Goal: Task Accomplishment & Management: Manage account settings

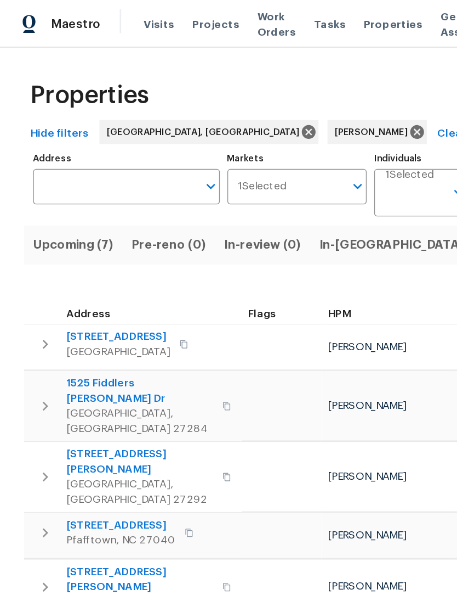
scroll to position [0, -1]
click at [41, 172] on span "Upcoming (7)" at bounding box center [53, 178] width 59 height 15
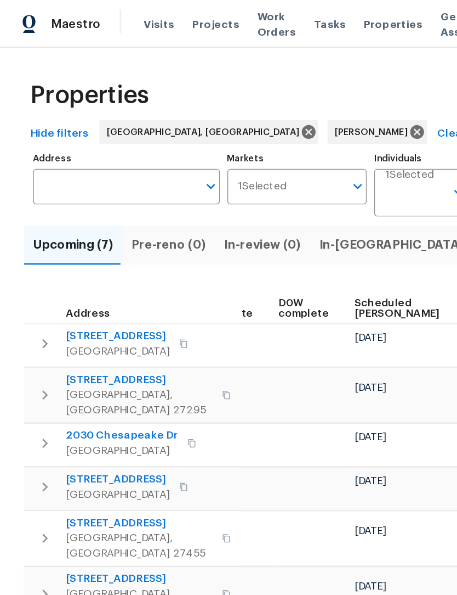
scroll to position [0, 276]
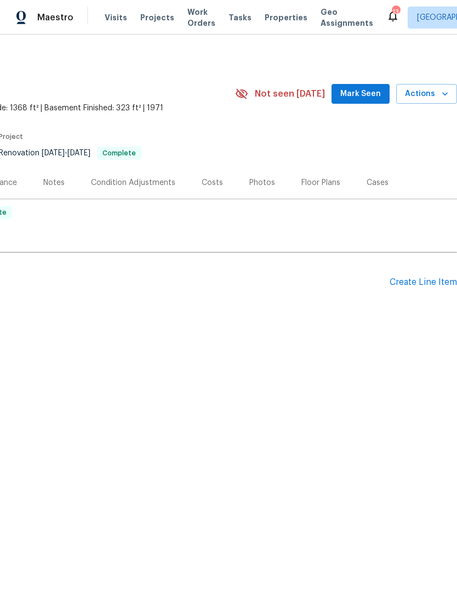
scroll to position [0, 162]
click at [369, 94] on span "Mark Seen" at bounding box center [361, 94] width 41 height 14
click at [214, 184] on div "Costs" at bounding box center [212, 182] width 21 height 11
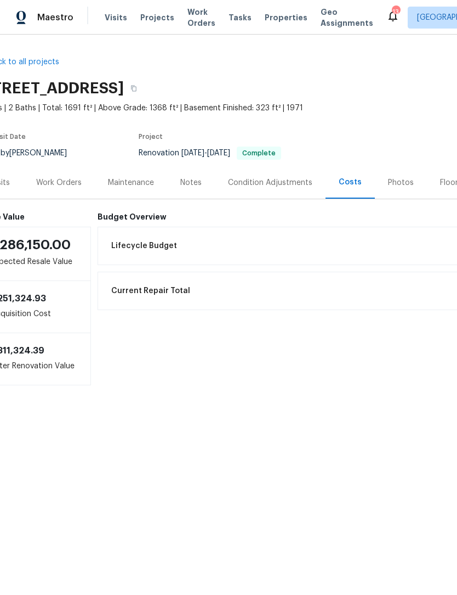
scroll to position [0, 23]
click at [64, 184] on div "Work Orders" at bounding box center [59, 182] width 46 height 11
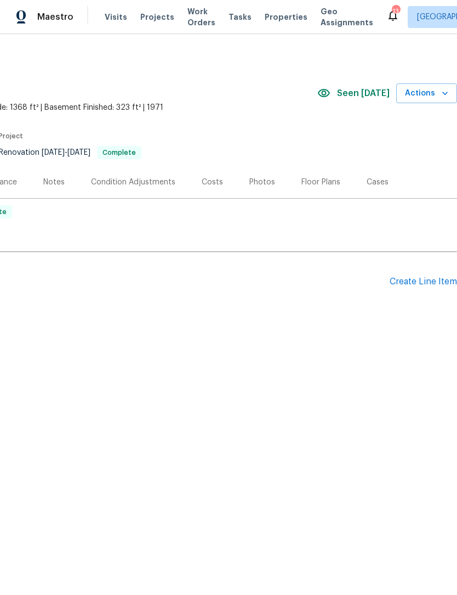
scroll to position [0, 162]
click at [421, 280] on div "Create Line Item" at bounding box center [423, 282] width 67 height 10
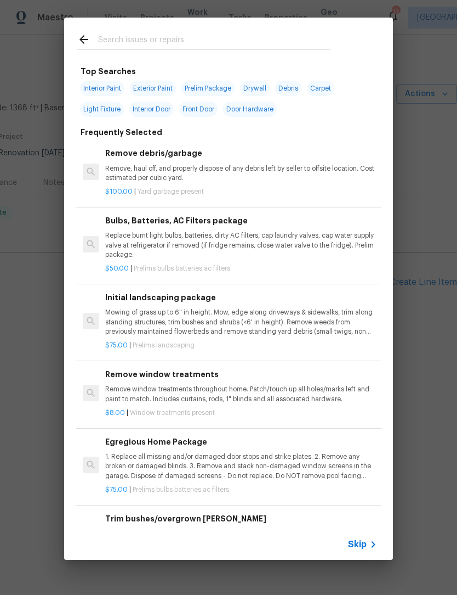
click at [124, 33] on input "text" at bounding box center [214, 41] width 233 height 16
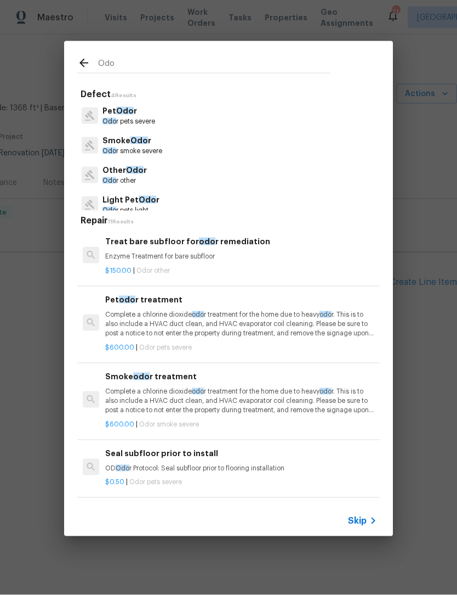
type input "Odor"
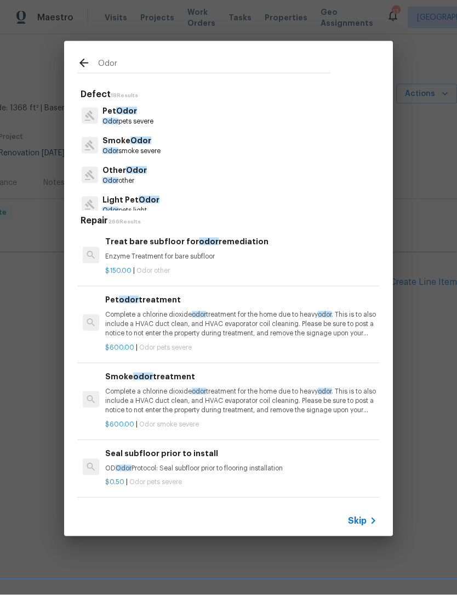
click at [132, 108] on span "Odor" at bounding box center [126, 111] width 21 height 8
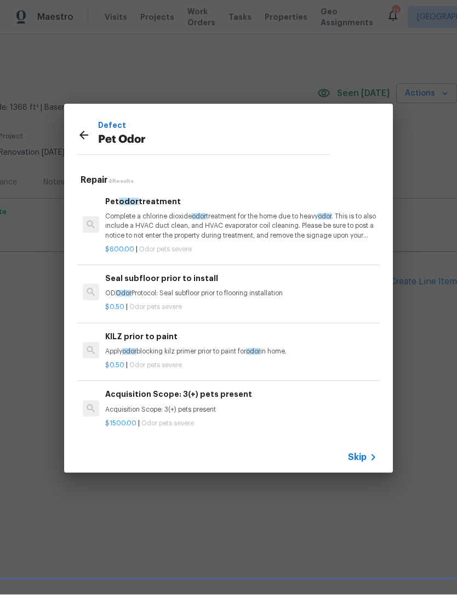
click at [261, 224] on p "Complete a chlorine dioxide odor treatment for the home due to heavy odor . Thi…" at bounding box center [241, 226] width 272 height 28
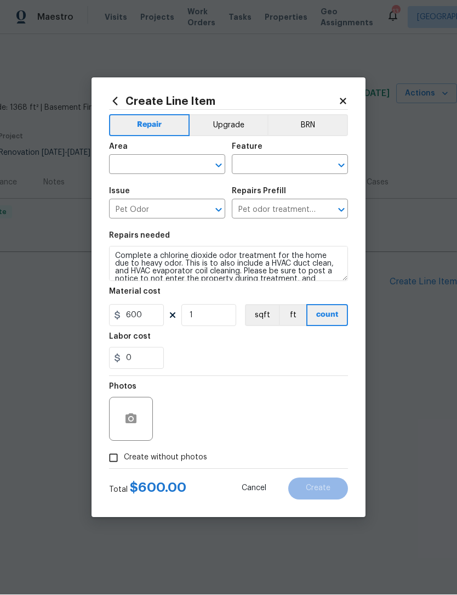
click at [134, 161] on input "text" at bounding box center [152, 165] width 86 height 17
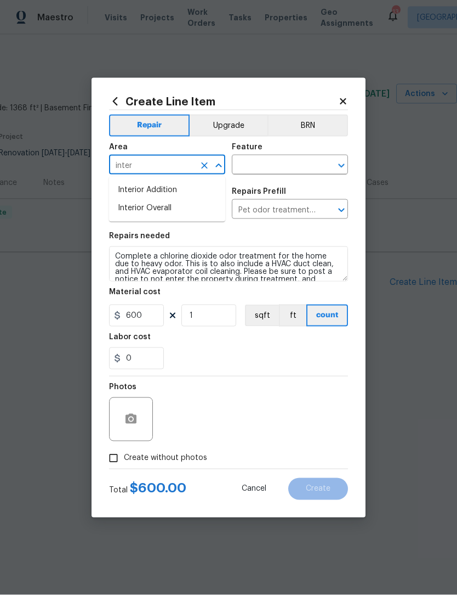
click at [161, 208] on li "Interior Overall" at bounding box center [167, 208] width 116 height 18
type input "Interior Overall"
click at [273, 168] on input "text" at bounding box center [275, 165] width 86 height 17
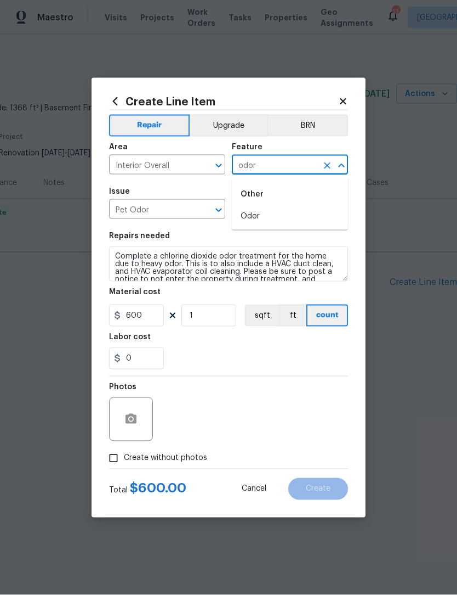
click at [265, 214] on li "Odor" at bounding box center [290, 216] width 116 height 18
type input "Odor"
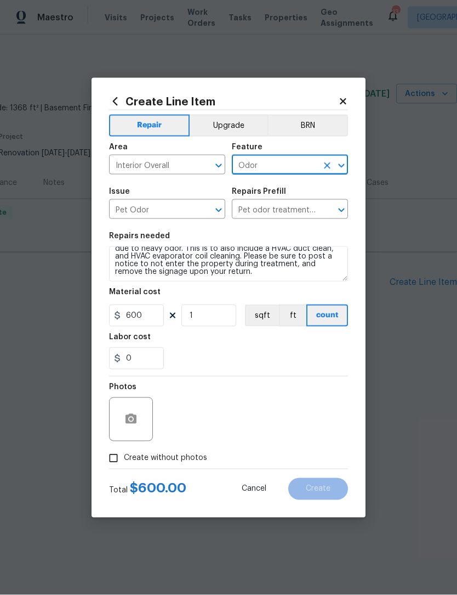
scroll to position [15, 0]
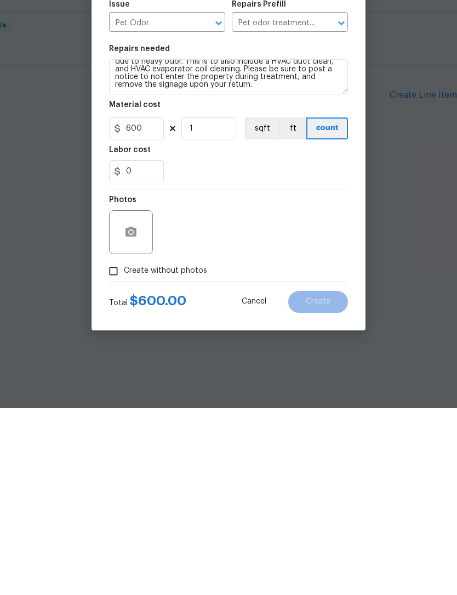
click at [118, 448] on input "Create without photos" at bounding box center [113, 458] width 21 height 21
checkbox input "true"
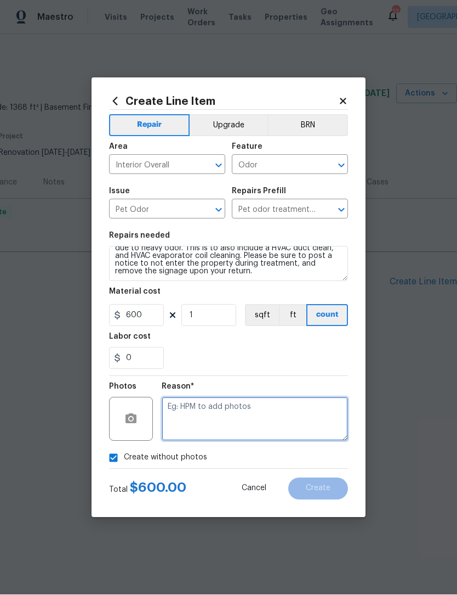
click at [202, 418] on textarea at bounding box center [255, 419] width 186 height 44
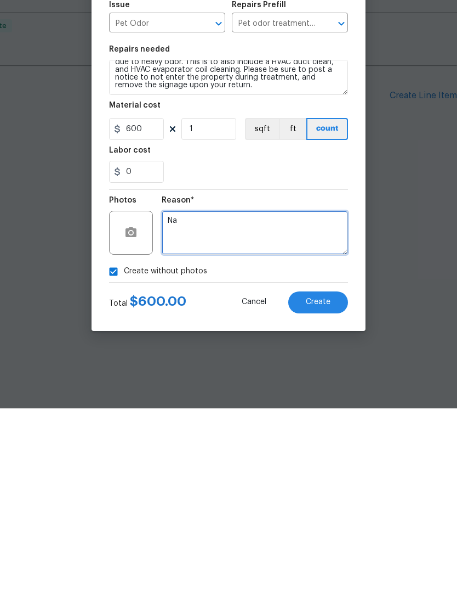
scroll to position [0, 0]
type textarea "Na"
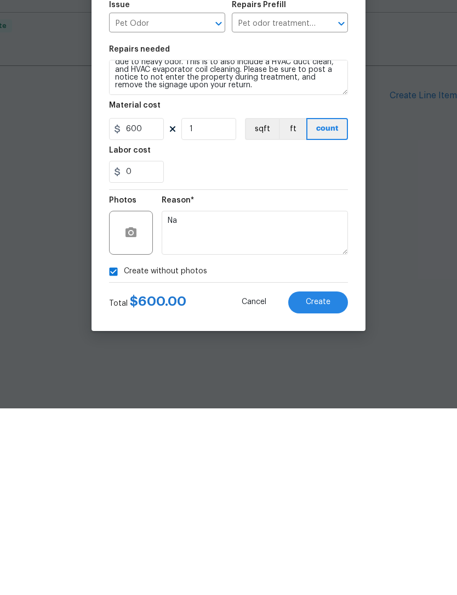
click at [310, 484] on span "Create" at bounding box center [318, 488] width 25 height 8
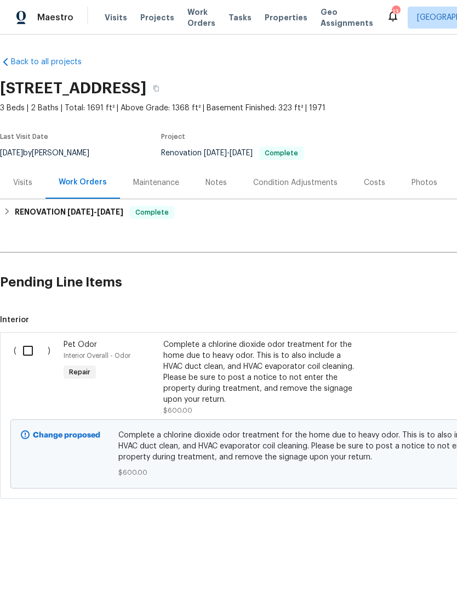
click at [25, 347] on input "checkbox" at bounding box center [31, 350] width 31 height 23
checkbox input "true"
click at [397, 563] on span "Create Work Order" at bounding box center [394, 568] width 73 height 14
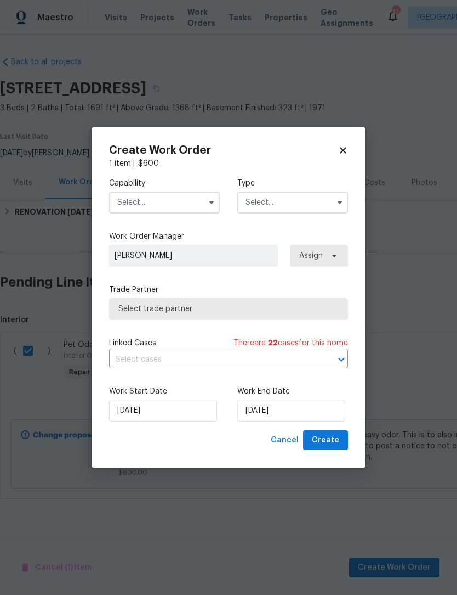
click at [177, 212] on input "text" at bounding box center [164, 202] width 111 height 22
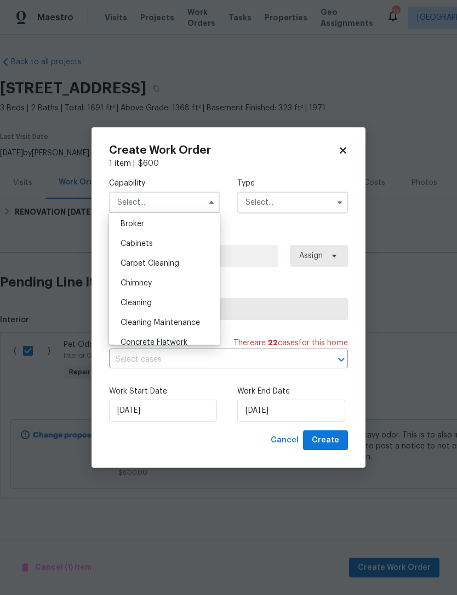
scroll to position [76, 0]
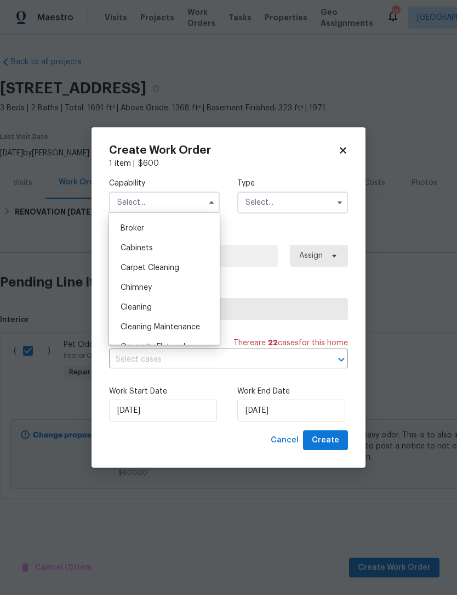
click at [166, 267] on span "Carpet Cleaning" at bounding box center [150, 268] width 59 height 8
type input "Carpet Cleaning"
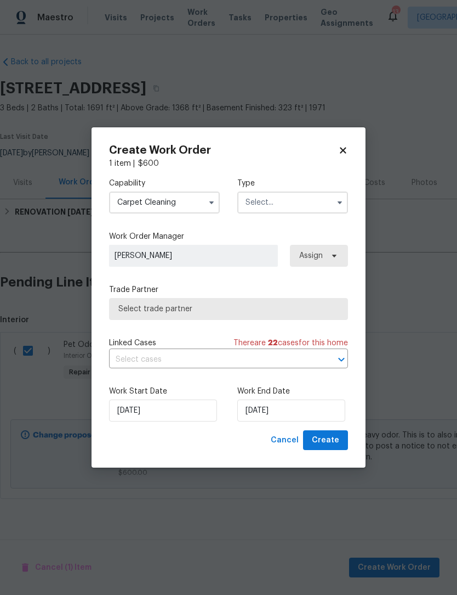
click at [290, 202] on input "text" at bounding box center [292, 202] width 111 height 22
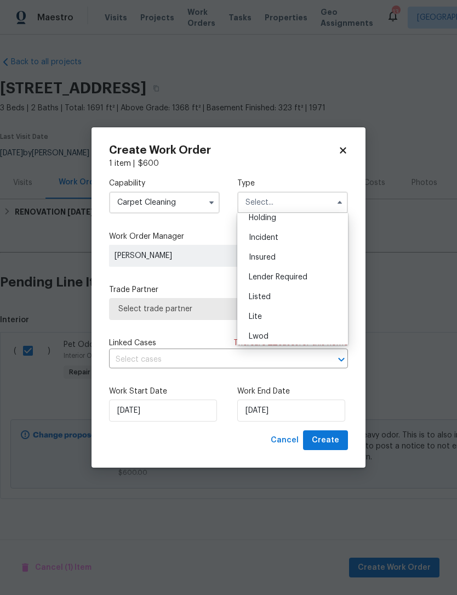
scroll to position [52, 0]
click at [267, 295] on span "Listed" at bounding box center [260, 292] width 22 height 8
type input "Listed"
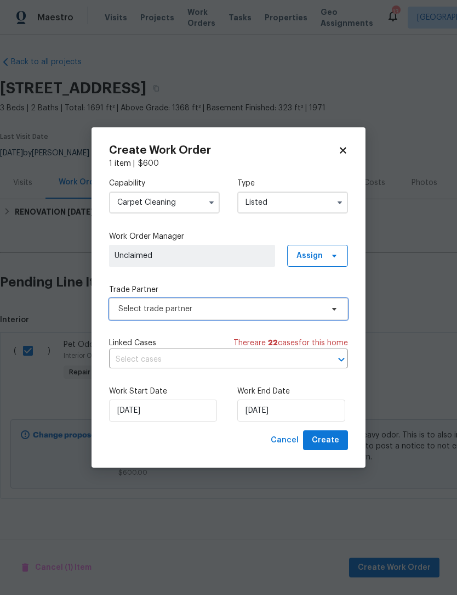
click at [195, 315] on span "Select trade partner" at bounding box center [228, 309] width 239 height 22
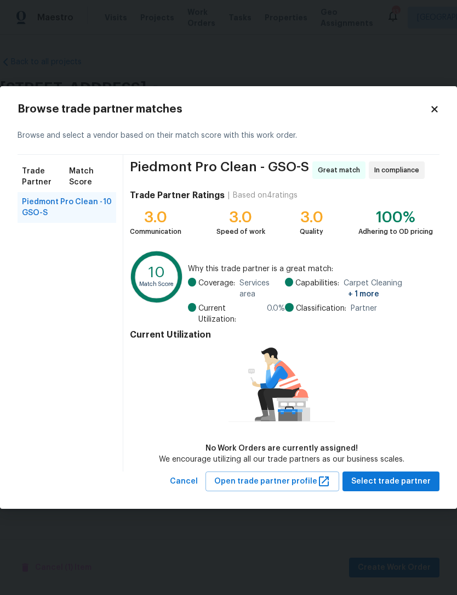
click at [83, 205] on span "Piedmont Pro Clean - GSO-S" at bounding box center [62, 207] width 81 height 22
click at [401, 486] on span "Select trade partner" at bounding box center [392, 481] width 80 height 14
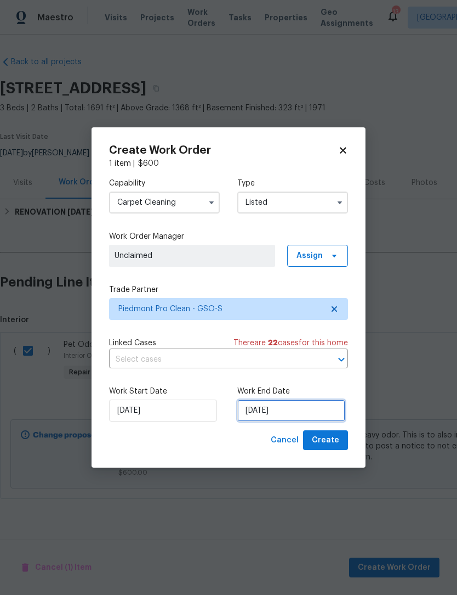
click at [307, 415] on input "8/12/2025" at bounding box center [291, 410] width 108 height 22
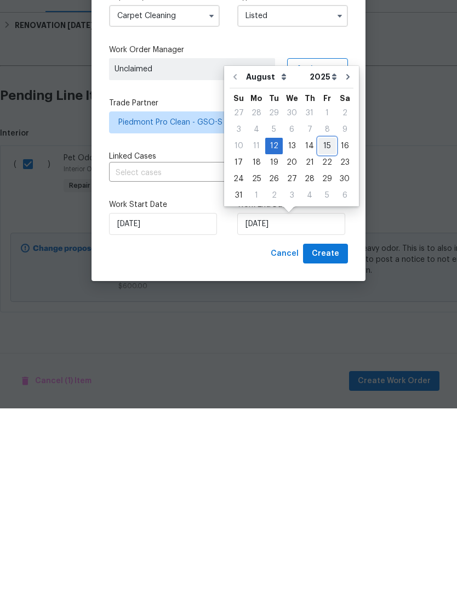
click at [327, 325] on div "15" at bounding box center [328, 332] width 18 height 15
type input "8/15/2025"
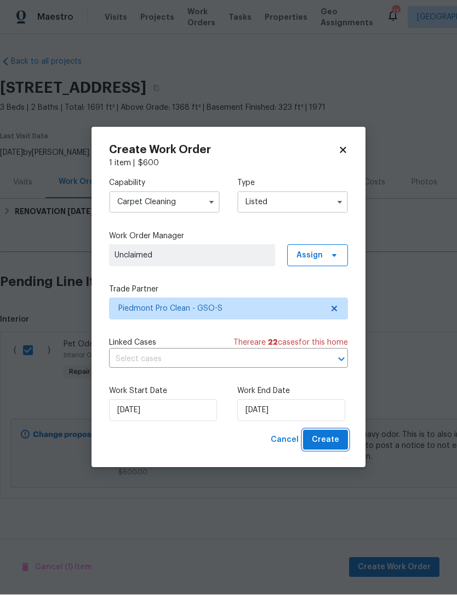
click at [332, 442] on span "Create" at bounding box center [325, 440] width 27 height 14
checkbox input "false"
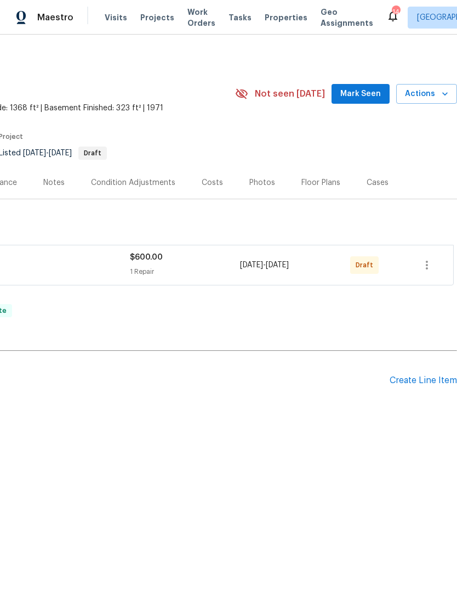
scroll to position [0, 162]
click at [372, 98] on span "Mark Seen" at bounding box center [361, 94] width 41 height 14
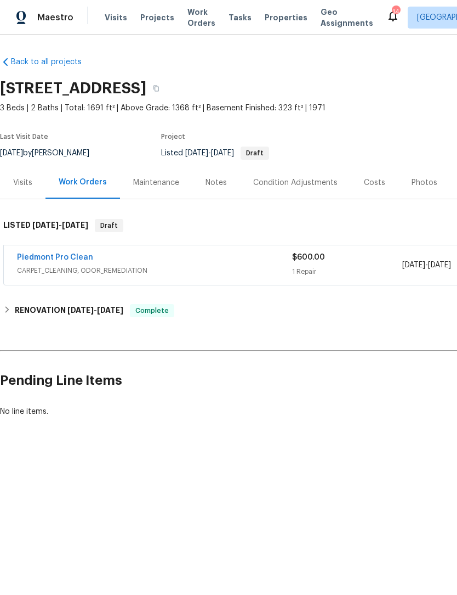
scroll to position [0, 0]
click at [42, 259] on link "Piedmont Pro Clean" at bounding box center [55, 257] width 76 height 8
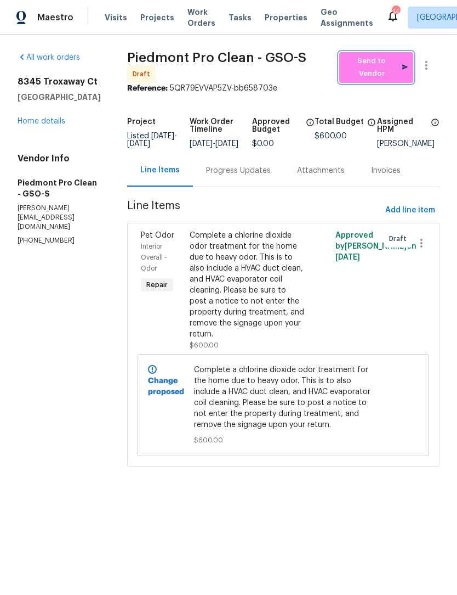
click at [395, 67] on span "Send to Vendor" at bounding box center [376, 67] width 63 height 25
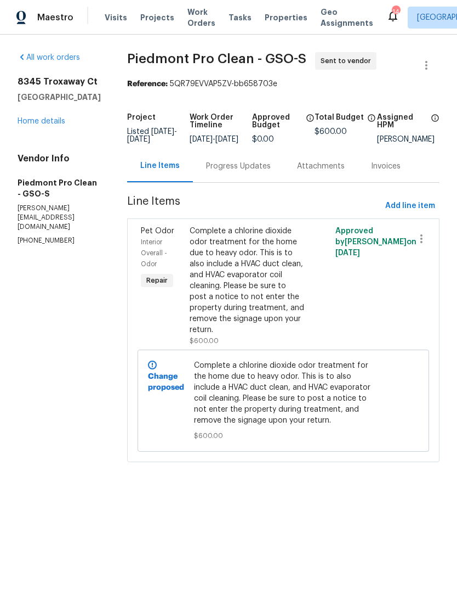
click at [265, 172] on div "Progress Updates" at bounding box center [238, 166] width 65 height 11
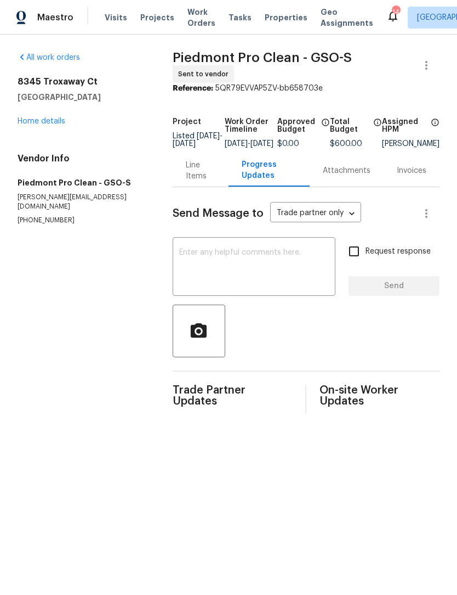
click at [257, 287] on textarea at bounding box center [254, 267] width 150 height 38
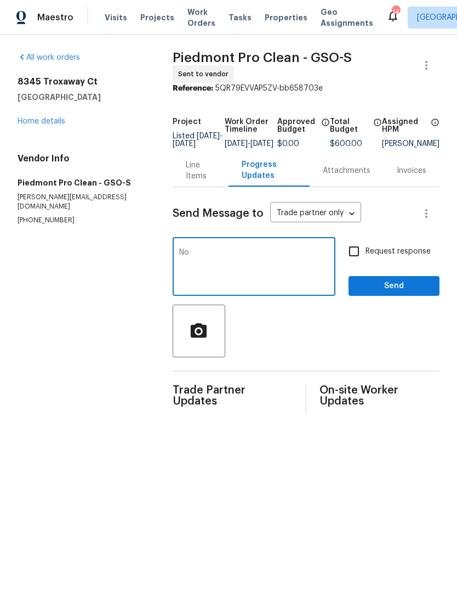
type textarea "N"
click at [211, 253] on textarea "He’s had a home has a pet holder" at bounding box center [254, 267] width 150 height 38
click at [279, 266] on textarea "home has a pet holder" at bounding box center [254, 267] width 150 height 38
type textarea "home has a pet odor"
click at [384, 288] on span "Send" at bounding box center [394, 286] width 73 height 14
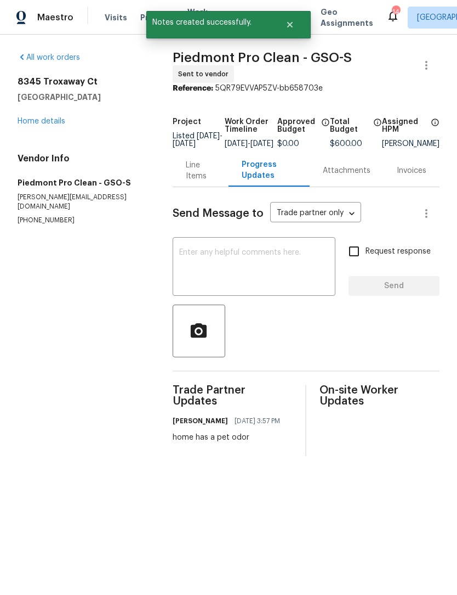
click at [19, 123] on link "Home details" at bounding box center [42, 121] width 48 height 8
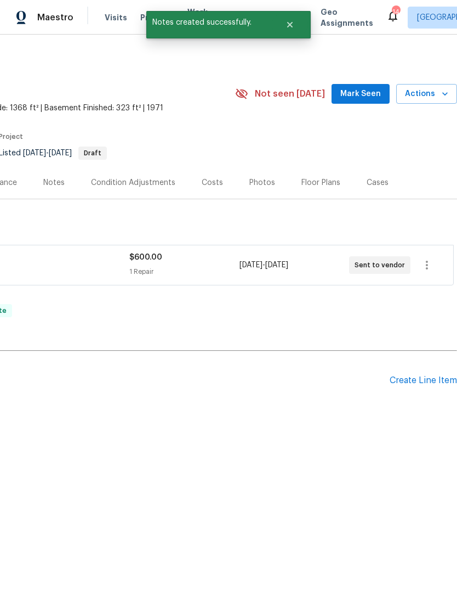
scroll to position [0, 162]
click at [375, 92] on span "Mark Seen" at bounding box center [361, 94] width 41 height 14
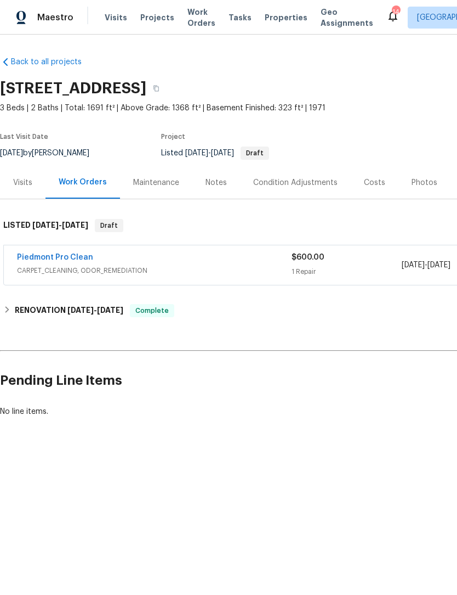
scroll to position [0, 0]
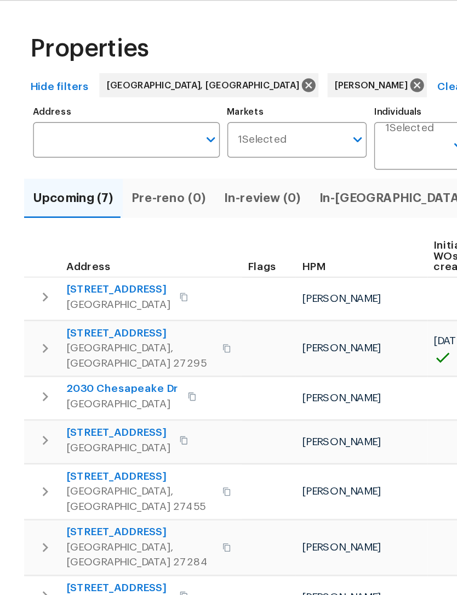
click at [250, 171] on span "In-[GEOGRAPHIC_DATA] (3)" at bounding box center [293, 178] width 120 height 15
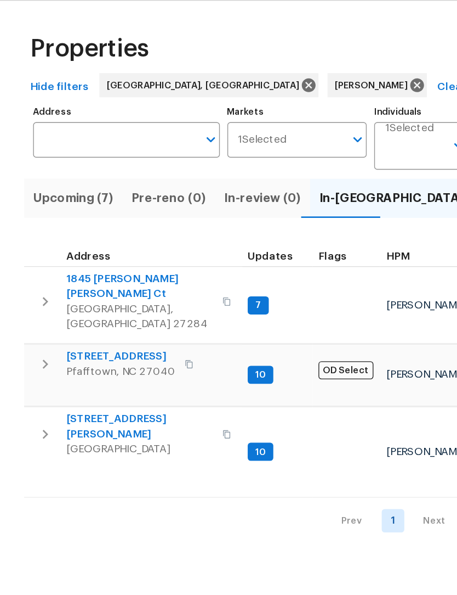
click at [54, 231] on span "1845 [PERSON_NAME] [PERSON_NAME] Ct" at bounding box center [101, 242] width 107 height 22
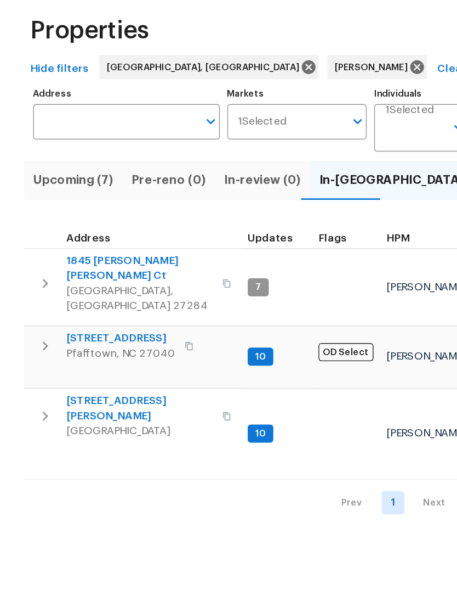
click at [74, 333] on span "[STREET_ADDRESS][PERSON_NAME]" at bounding box center [101, 344] width 107 height 22
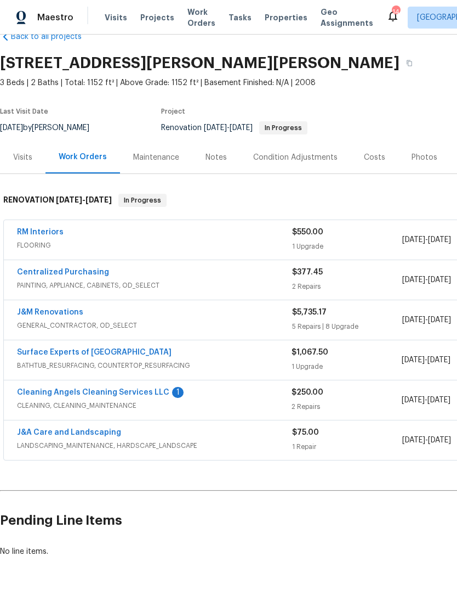
scroll to position [25, 0]
click at [58, 395] on link "Cleaning Angels Cleaning Services LLC" at bounding box center [93, 392] width 152 height 8
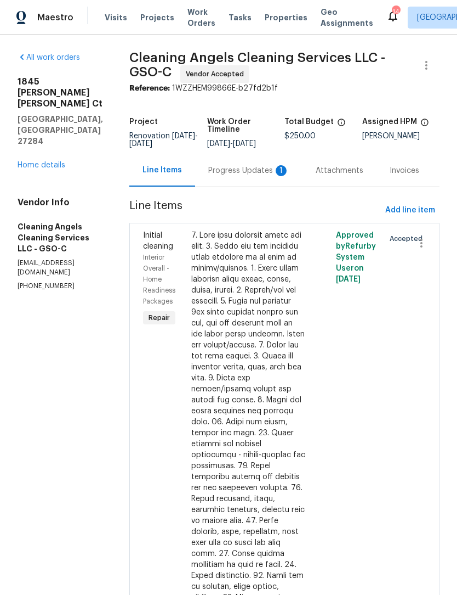
click at [252, 171] on div "Progress Updates 1" at bounding box center [248, 170] width 81 height 11
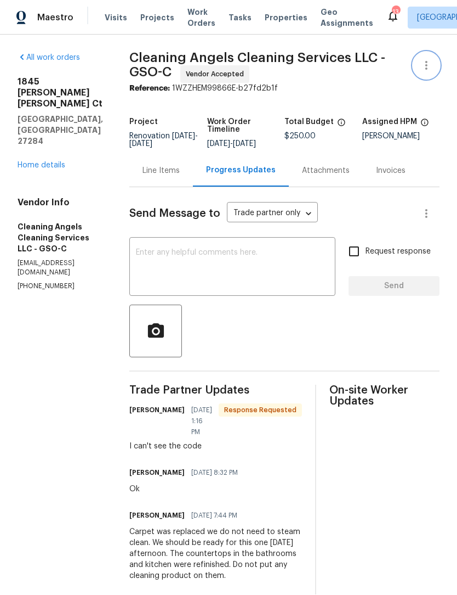
click at [426, 67] on icon "button" at bounding box center [426, 65] width 13 height 13
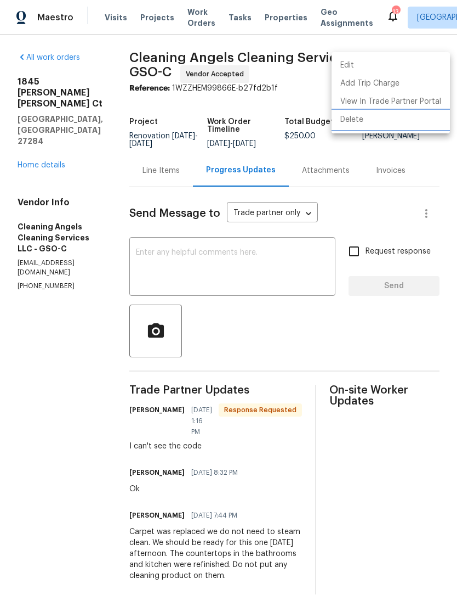
click at [360, 121] on li "Delete" at bounding box center [391, 120] width 118 height 18
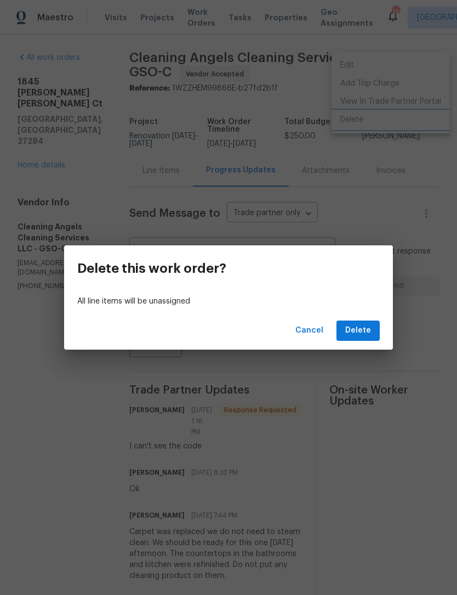
click at [329, 212] on div "Delete this work order? All line items will be unassigned Cancel Delete" at bounding box center [228, 297] width 457 height 595
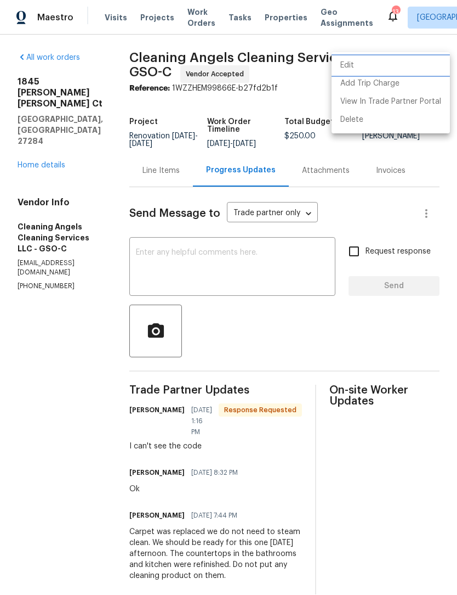
click at [364, 63] on li "Edit" at bounding box center [391, 65] width 118 height 18
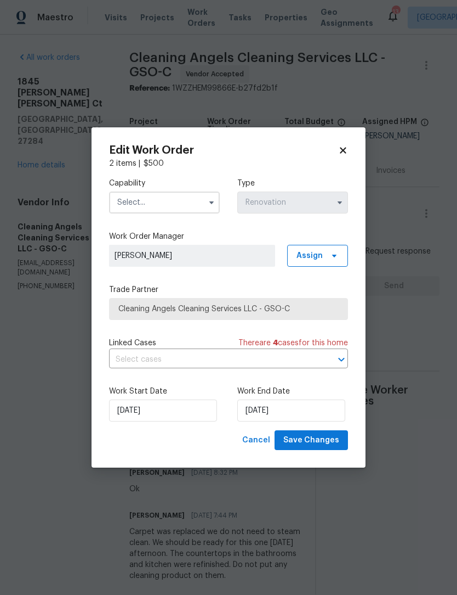
click at [171, 201] on input "text" at bounding box center [164, 202] width 111 height 22
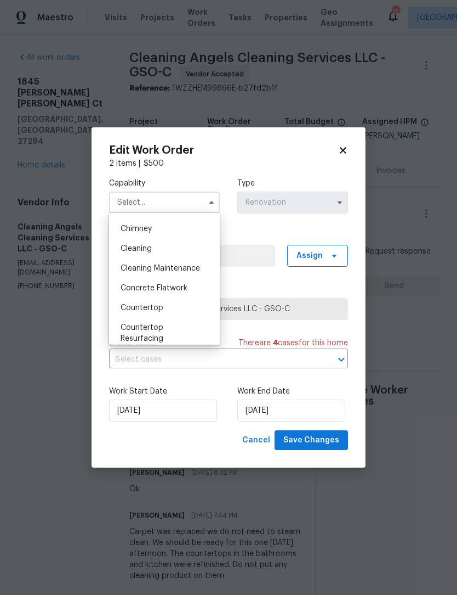
scroll to position [133, 0]
click at [154, 252] on div "Cleaning" at bounding box center [164, 251] width 105 height 20
type input "Cleaning"
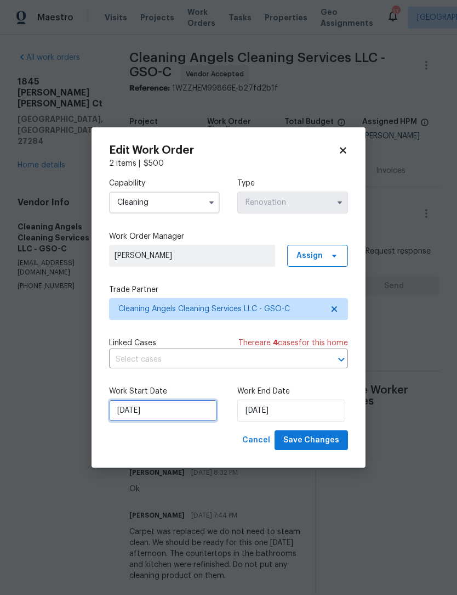
click at [172, 408] on input "8/14/2025" at bounding box center [163, 410] width 108 height 22
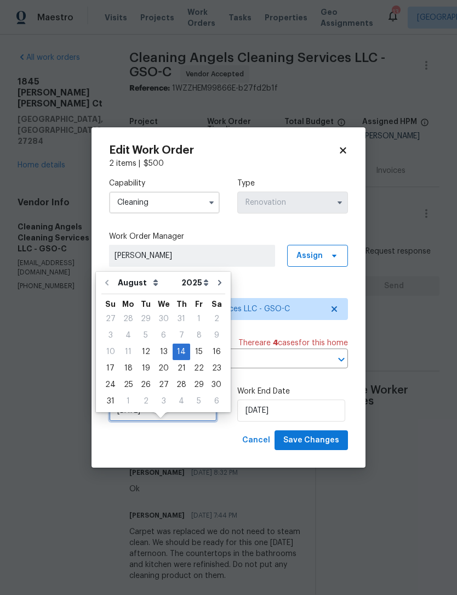
scroll to position [20, 0]
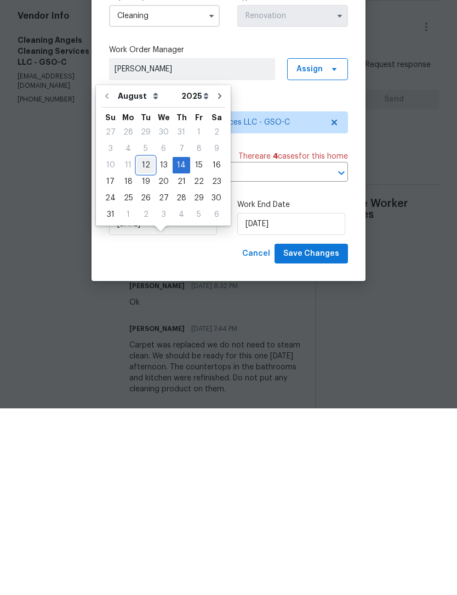
click at [143, 344] on div "12" at bounding box center [146, 351] width 18 height 15
type input "8/12/2025"
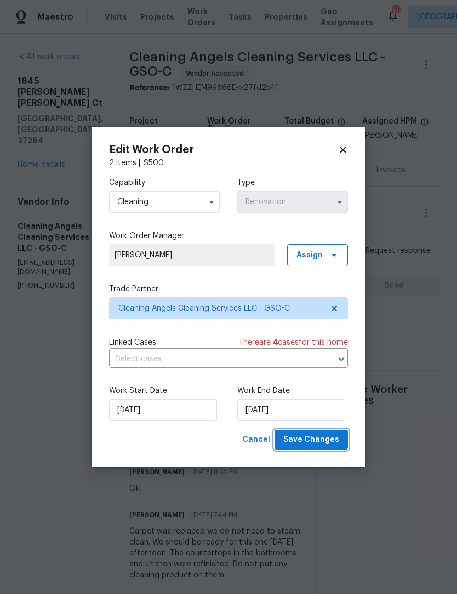
click at [326, 438] on span "Save Changes" at bounding box center [312, 440] width 56 height 14
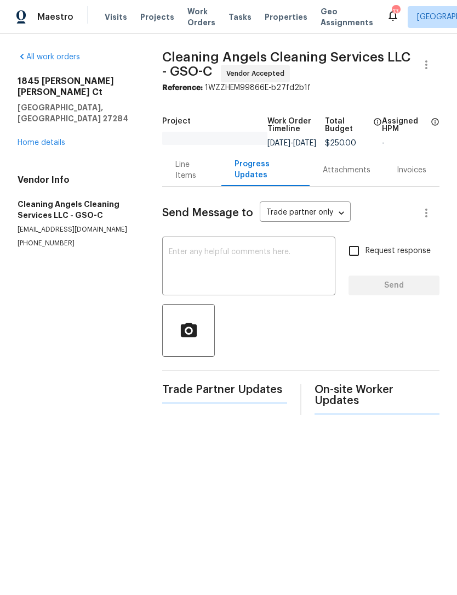
scroll to position [1, 0]
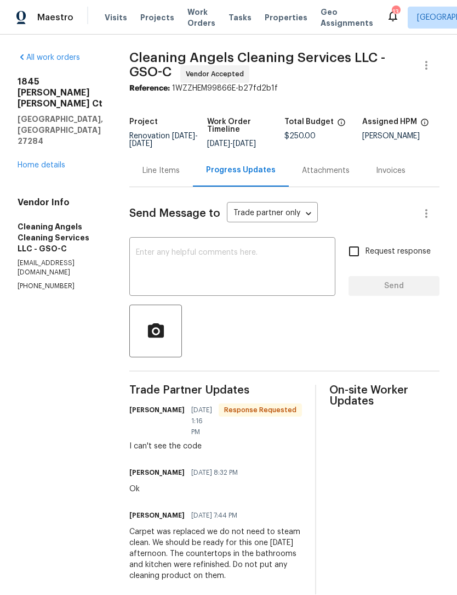
click at [231, 270] on textarea at bounding box center [232, 267] width 193 height 38
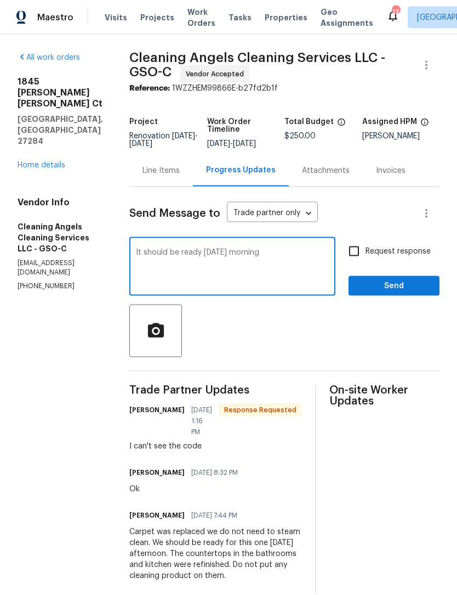
type textarea "It should be ready [DATE] morning"
click at [359, 250] on input "Request response" at bounding box center [354, 251] width 23 height 23
checkbox input "true"
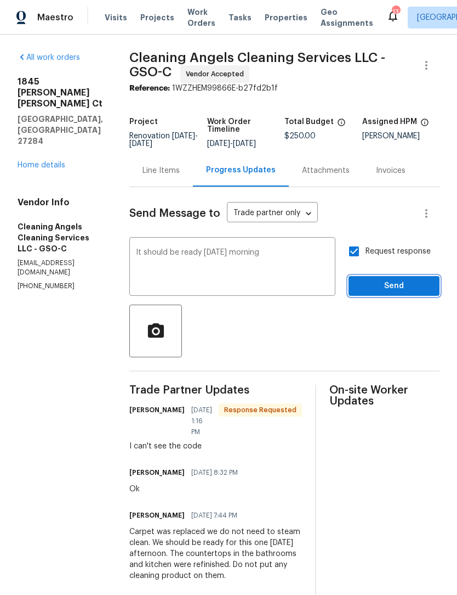
click at [386, 295] on button "Send" at bounding box center [394, 286] width 91 height 20
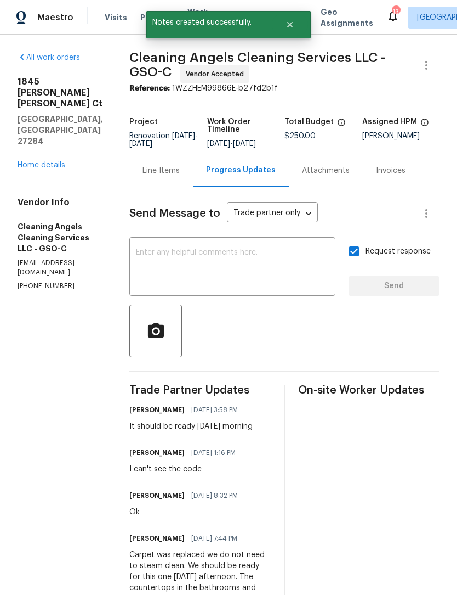
click at [23, 161] on link "Home details" at bounding box center [42, 165] width 48 height 8
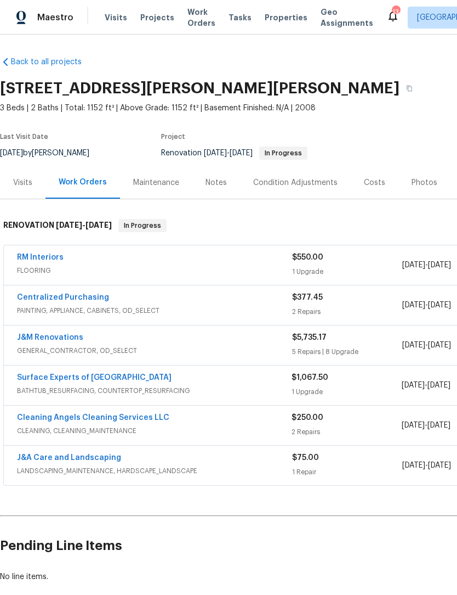
scroll to position [1, 0]
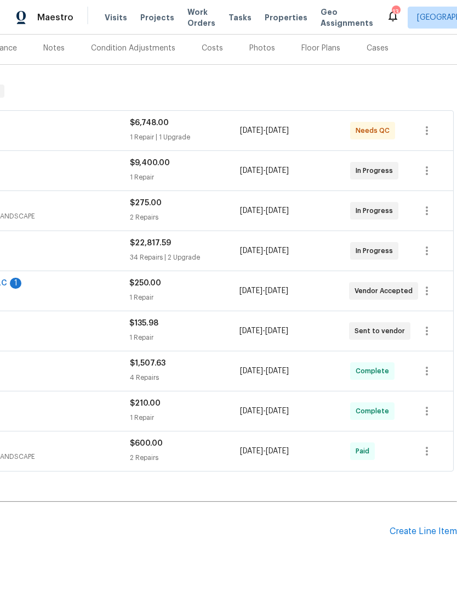
scroll to position [145, 162]
